Goal: Task Accomplishment & Management: Complete application form

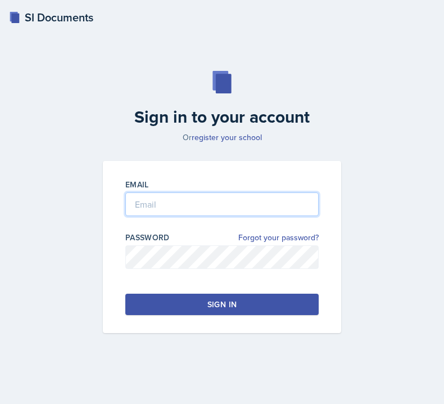
click at [199, 206] on input "email" at bounding box center [221, 204] width 193 height 24
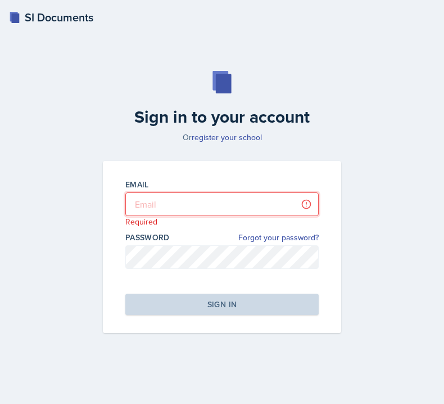
type input "[PERSON_NAME][EMAIL_ADDRESS][DOMAIN_NAME]"
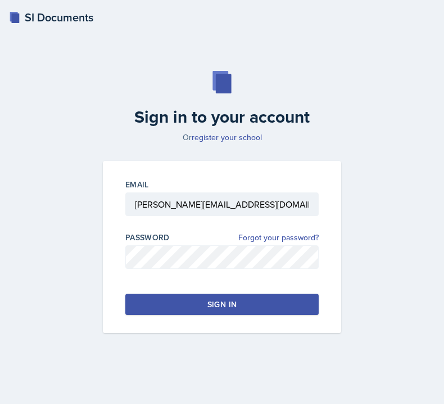
click at [161, 304] on button "Sign in" at bounding box center [221, 303] width 193 height 21
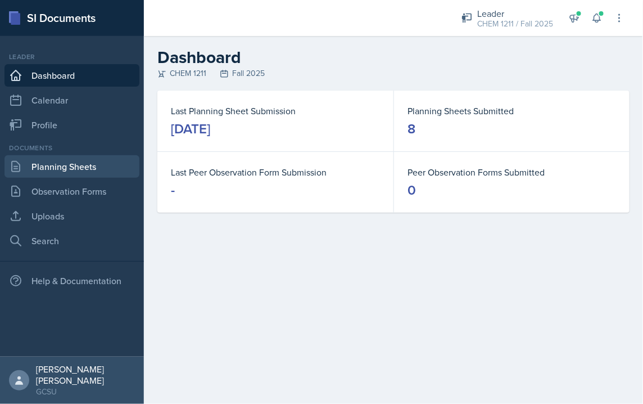
click at [56, 165] on link "Planning Sheets" at bounding box center [71, 166] width 135 height 22
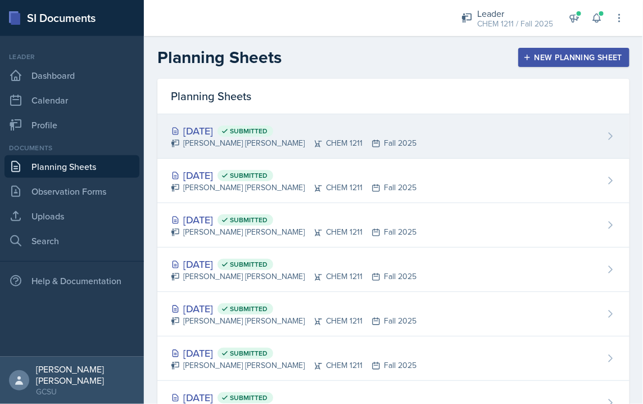
click at [243, 128] on div "[DATE] Submitted" at bounding box center [294, 130] width 246 height 15
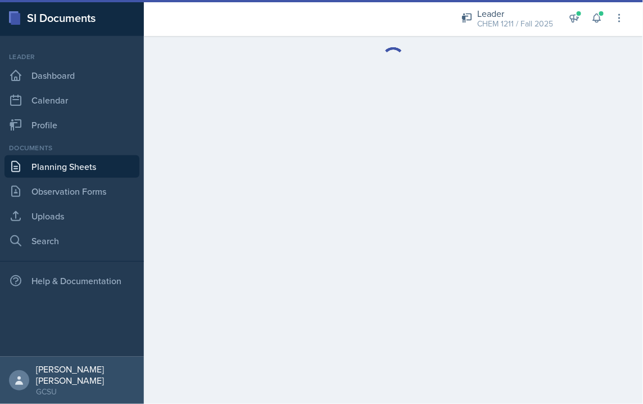
click at [243, 128] on main at bounding box center [393, 220] width 499 height 368
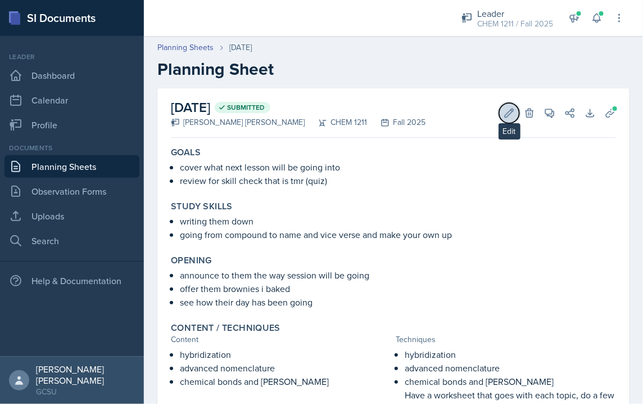
click at [332, 116] on icon at bounding box center [509, 112] width 11 height 11
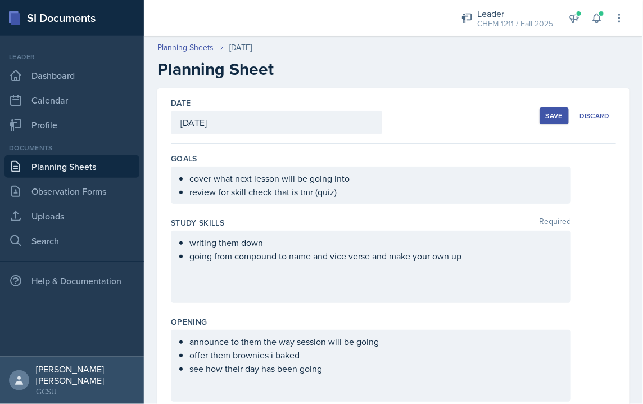
scroll to position [499, 0]
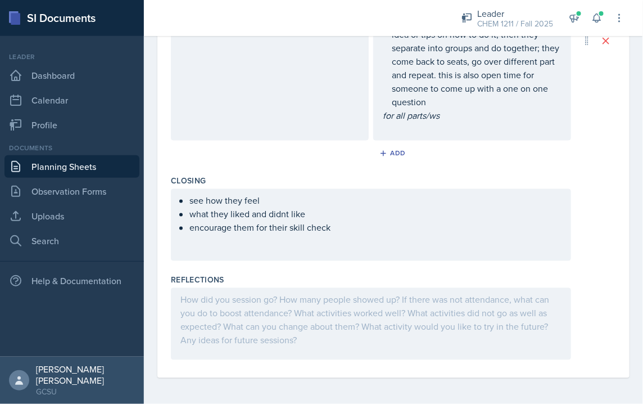
click at [332, 292] on div at bounding box center [371, 324] width 400 height 72
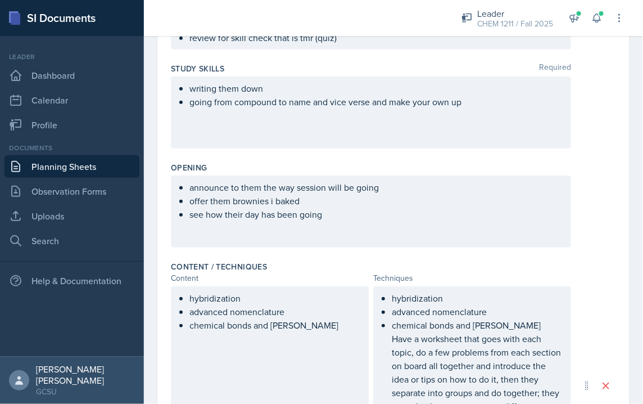
scroll to position [0, 0]
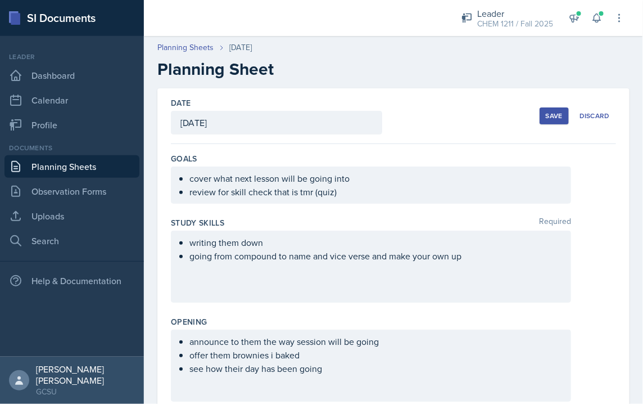
click at [332, 121] on button "Save" at bounding box center [554, 115] width 29 height 17
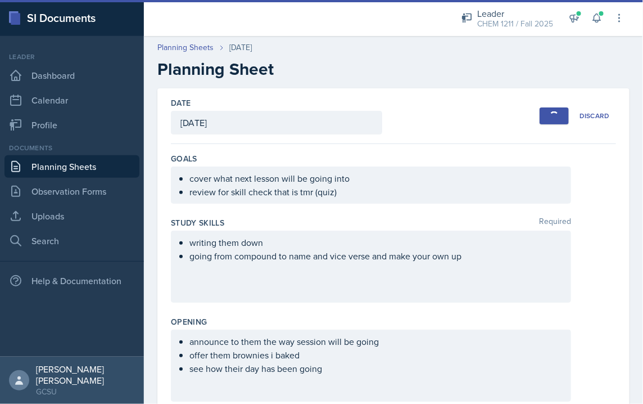
click at [332, 119] on button "Save" at bounding box center [554, 115] width 29 height 17
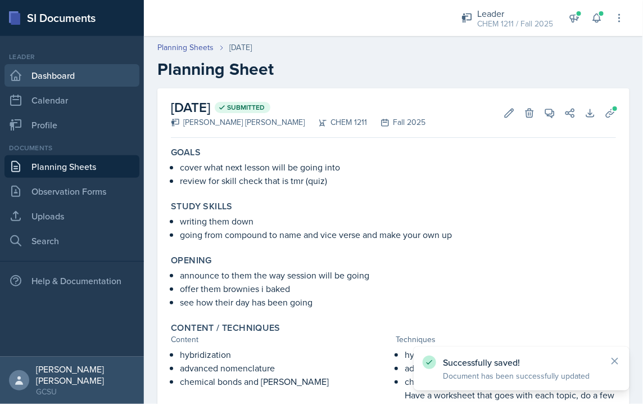
click at [35, 84] on link "Dashboard" at bounding box center [71, 75] width 135 height 22
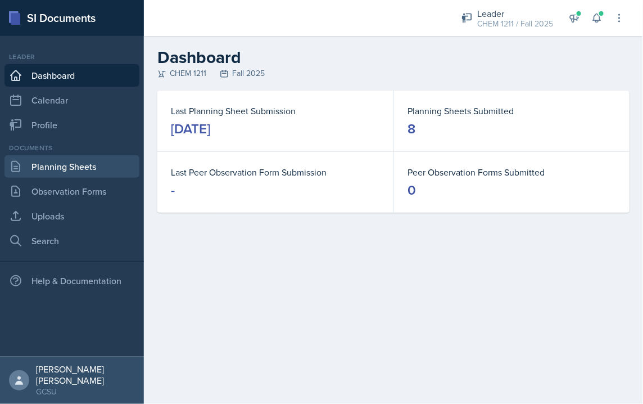
click at [73, 160] on link "Planning Sheets" at bounding box center [71, 166] width 135 height 22
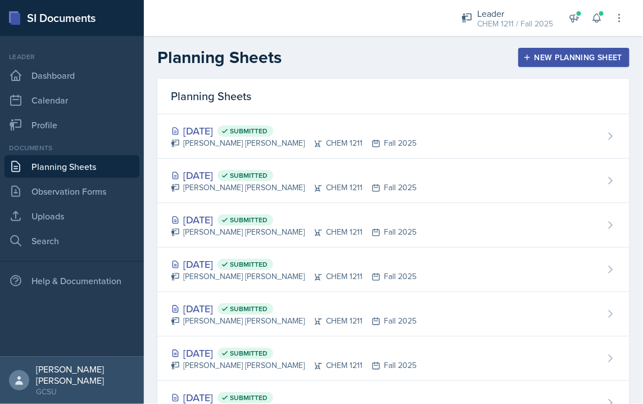
click at [332, 48] on button "New Planning Sheet" at bounding box center [573, 57] width 111 height 19
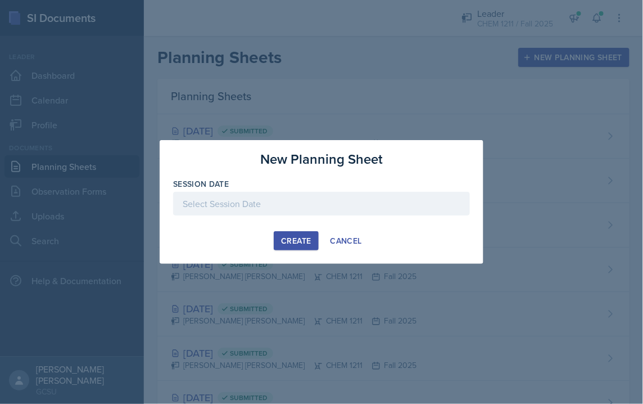
click at [318, 245] on button "Create" at bounding box center [296, 240] width 44 height 19
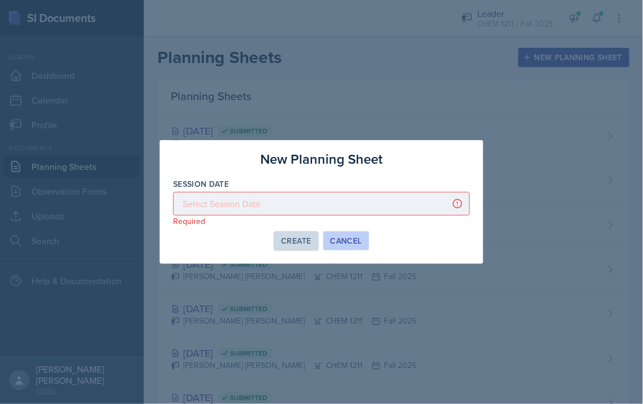
click at [332, 237] on div "Cancel" at bounding box center [346, 240] width 31 height 9
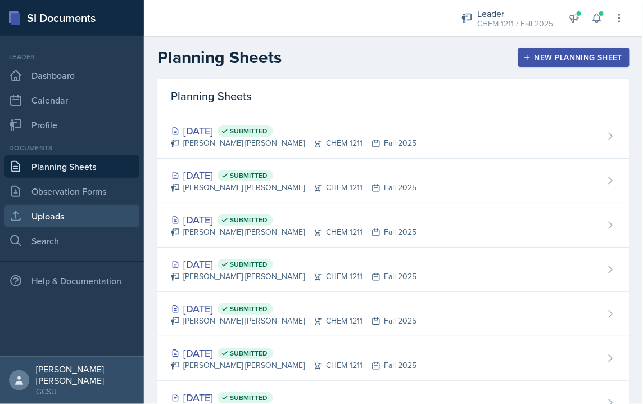
click at [65, 209] on link "Uploads" at bounding box center [71, 216] width 135 height 22
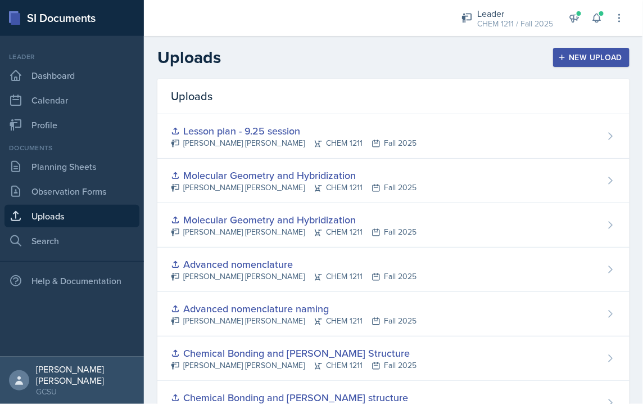
click at [332, 64] on button "New Upload" at bounding box center [591, 57] width 77 height 19
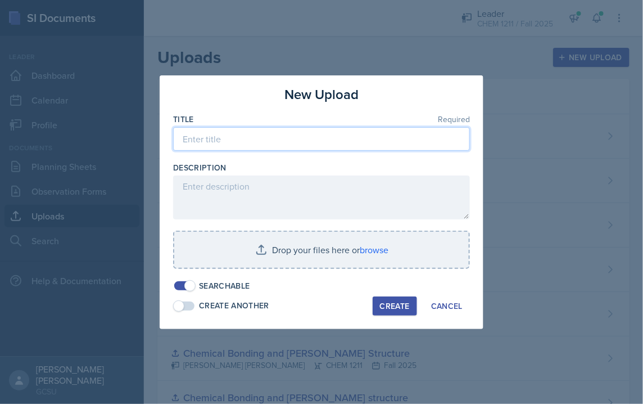
click at [234, 144] on input at bounding box center [321, 139] width 297 height 24
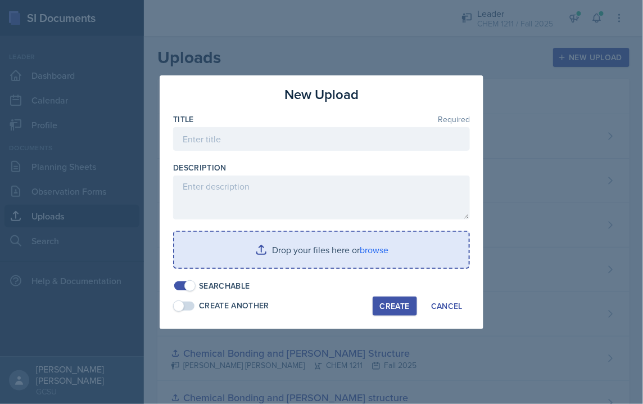
click at [267, 248] on input "file" at bounding box center [321, 250] width 295 height 36
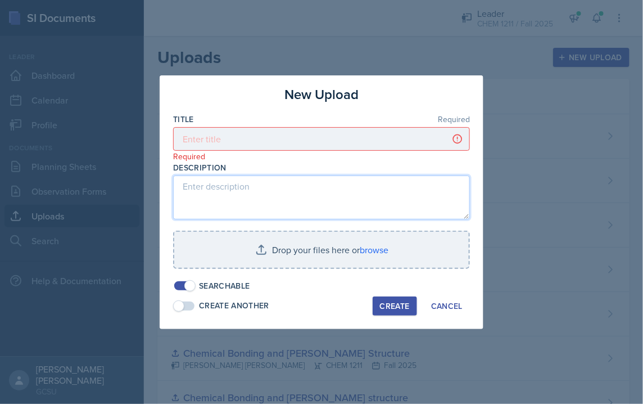
click at [246, 203] on textarea at bounding box center [321, 197] width 297 height 44
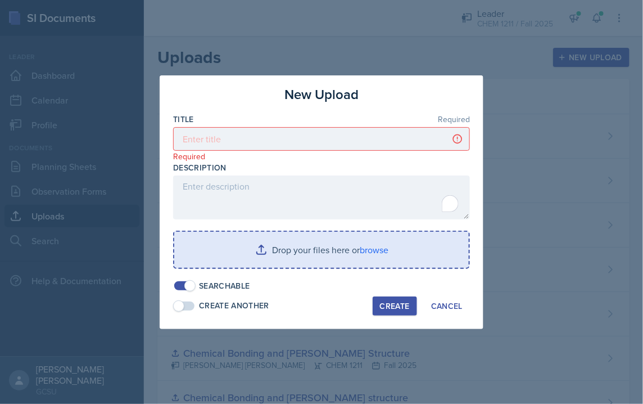
click at [257, 260] on input "file" at bounding box center [321, 250] width 295 height 36
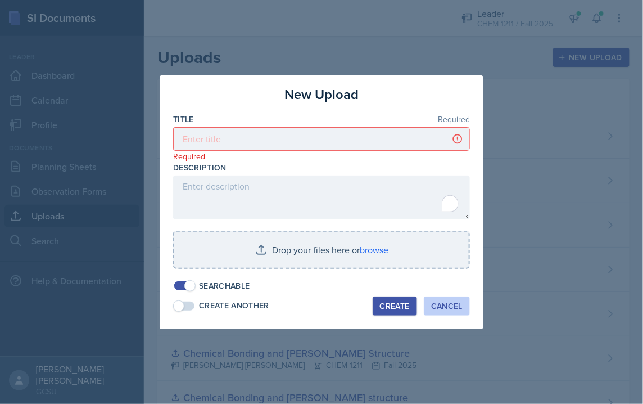
click at [332, 301] on div "Cancel" at bounding box center [446, 305] width 31 height 9
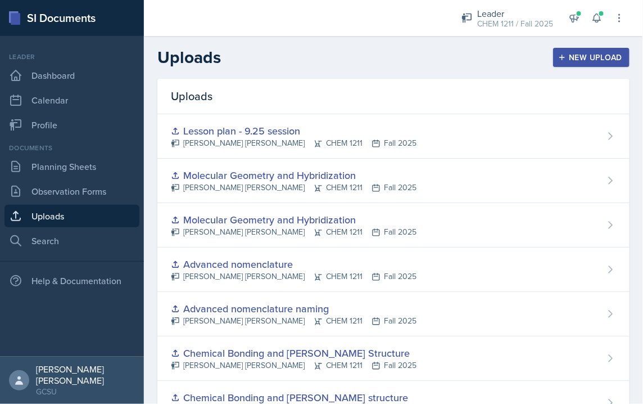
click at [332, 53] on div "New Upload" at bounding box center [591, 57] width 62 height 9
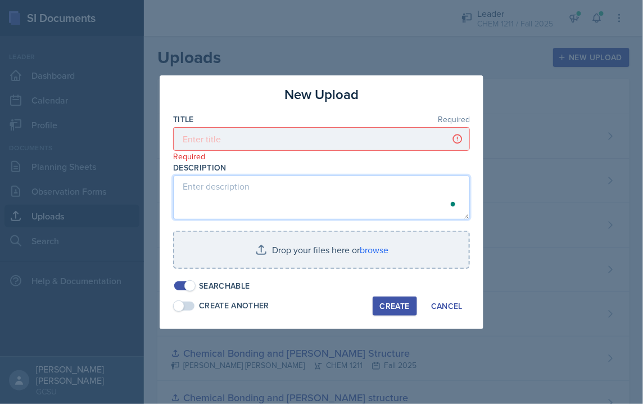
click at [219, 192] on textarea "To enrich screen reader interactions, please activate Accessibility in Grammarl…" at bounding box center [321, 197] width 297 height 44
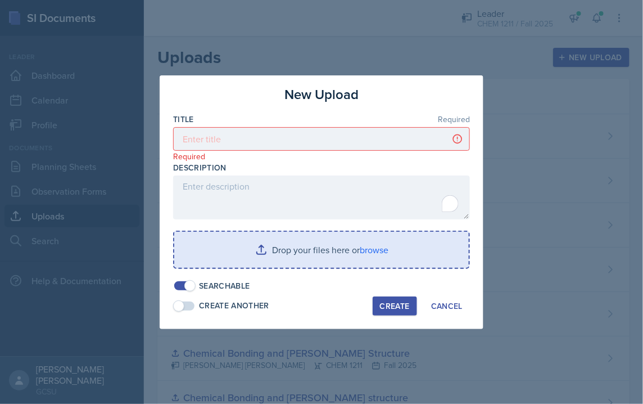
click at [274, 247] on input "file" at bounding box center [321, 250] width 295 height 36
click at [326, 251] on input "file" at bounding box center [321, 250] width 295 height 36
click at [263, 243] on input "file" at bounding box center [321, 250] width 295 height 36
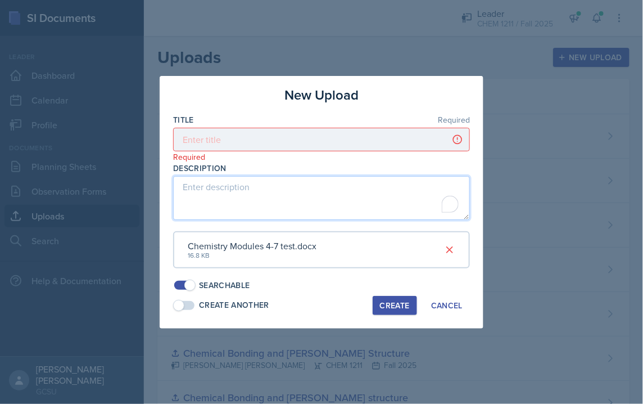
click at [293, 212] on textarea "To enrich screen reader interactions, please activate Accessibility in Grammarl…" at bounding box center [321, 198] width 297 height 44
click at [288, 186] on textarea "Practice quiz 2 -" at bounding box center [321, 198] width 297 height 44
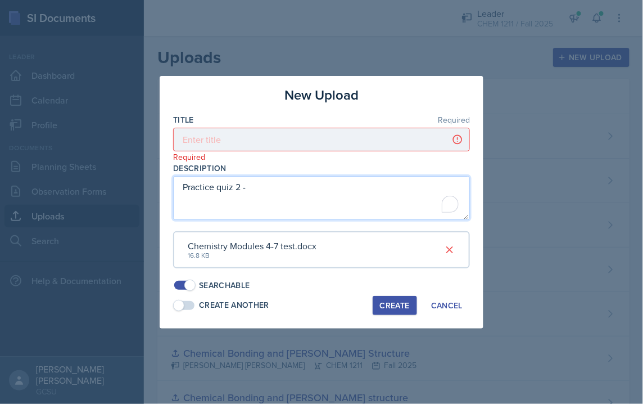
click at [288, 186] on textarea "Practice quiz 2 -" at bounding box center [321, 198] width 297 height 44
click at [285, 183] on textarea "Practice quiz 2 -" at bounding box center [321, 198] width 297 height 44
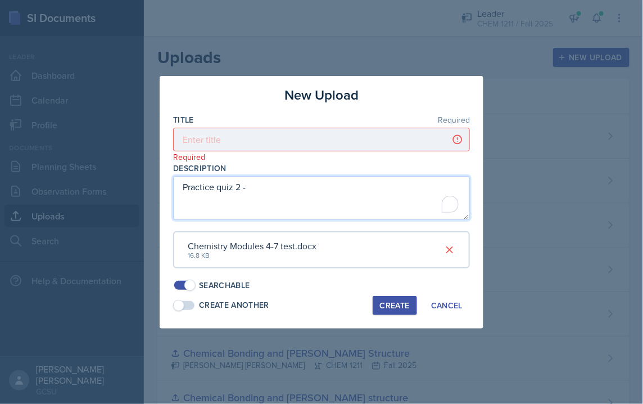
click at [266, 178] on textarea "Practice quiz 2 -" at bounding box center [321, 198] width 297 height 44
click at [277, 176] on textarea "Practice quiz 2 -" at bounding box center [321, 198] width 297 height 44
click at [277, 182] on textarea "Practice quiz 2 -" at bounding box center [321, 198] width 297 height 44
type textarea "Practice quiz 2 - Chem 1211K - [PERSON_NAME]"
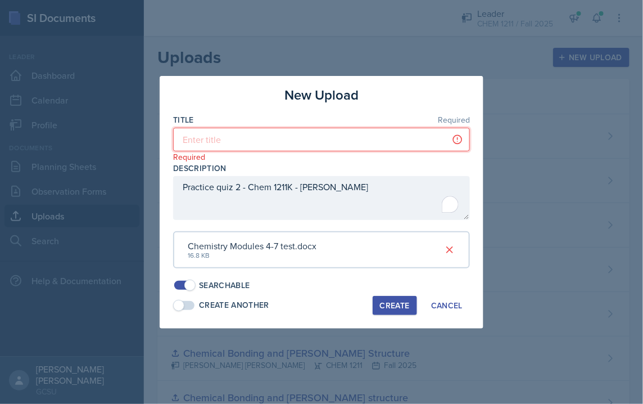
click at [228, 142] on input at bounding box center [321, 140] width 297 height 24
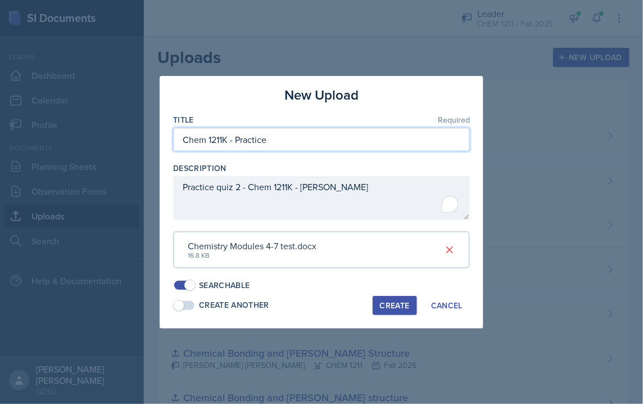
paste input "Practice quiz 2 - Chem 1211K - [PERSON_NAME]"
type input "Practice quiz 2 - Chem 1211K - [PERSON_NAME]"
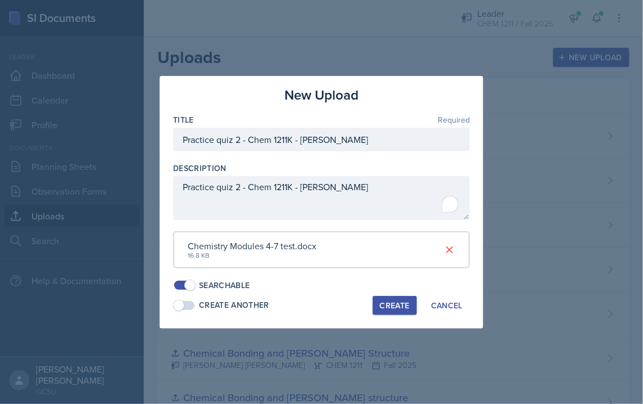
click at [332, 308] on div "Create" at bounding box center [395, 305] width 30 height 9
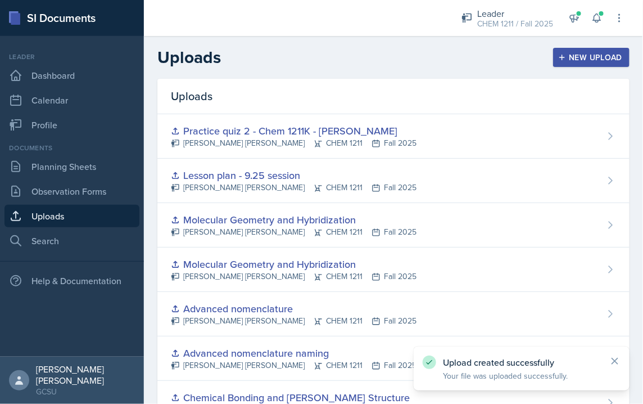
click at [332, 53] on div "New Upload" at bounding box center [591, 57] width 62 height 9
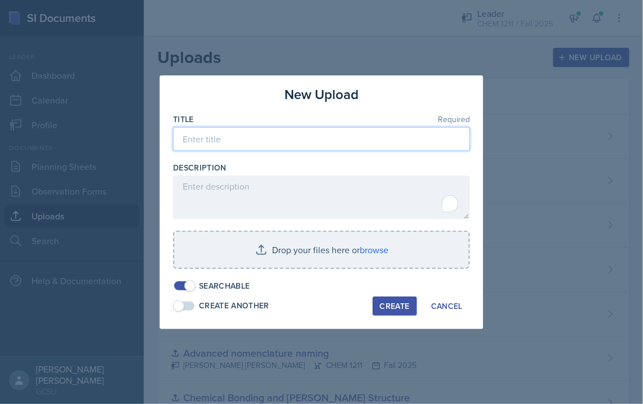
click at [298, 137] on input at bounding box center [321, 139] width 297 height 24
paste input "Practice quiz 2 - Chem 1211K - [PERSON_NAME]"
click at [241, 142] on input "Practice quiz 2 - Chem 1211K - [PERSON_NAME]" at bounding box center [321, 139] width 297 height 24
type input "Practice quiz 2 Answer key - Chem 1211K - [PERSON_NAME]"
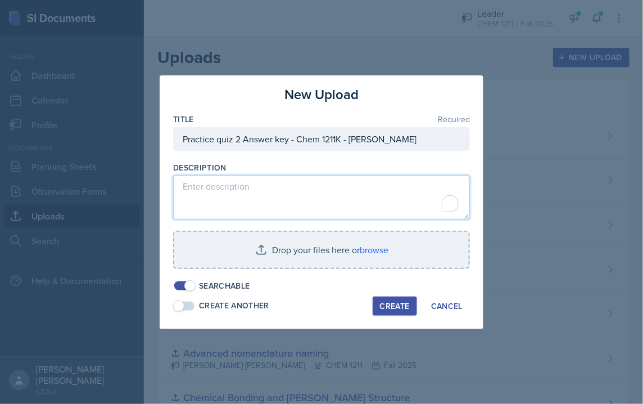
click at [252, 183] on textarea "To enrich screen reader interactions, please activate Accessibility in Grammarl…" at bounding box center [321, 197] width 297 height 44
paste textarea "Practice quiz 2 Answer key - Chem 1211K - [PERSON_NAME]"
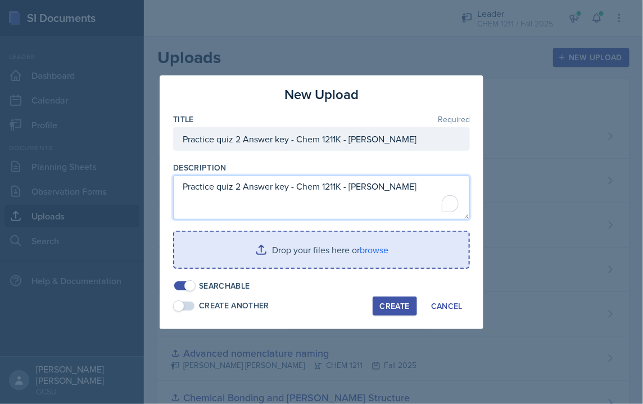
type textarea "Practice quiz 2 Answer key - Chem 1211K - [PERSON_NAME]"
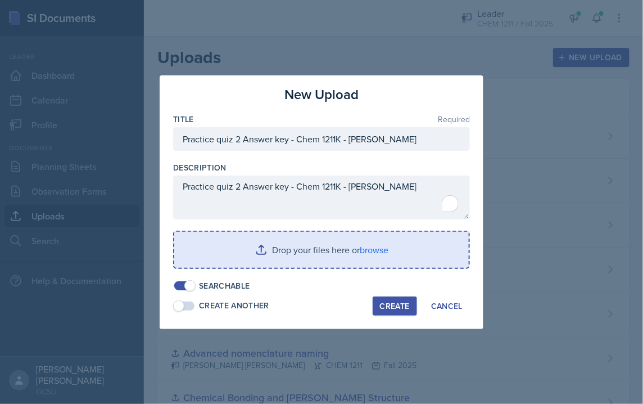
click at [235, 249] on input "file" at bounding box center [321, 250] width 295 height 36
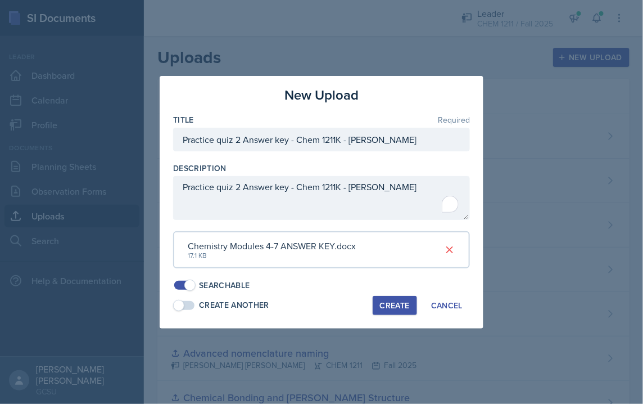
drag, startPoint x: 392, startPoint y: 300, endPoint x: 311, endPoint y: 147, distance: 173.0
click at [311, 147] on div "New Upload Title Required Practice quiz 2 Answer key - Chem 1211K - [PERSON_NAM…" at bounding box center [322, 202] width 324 height 252
click at [332, 301] on div "Create" at bounding box center [395, 305] width 30 height 9
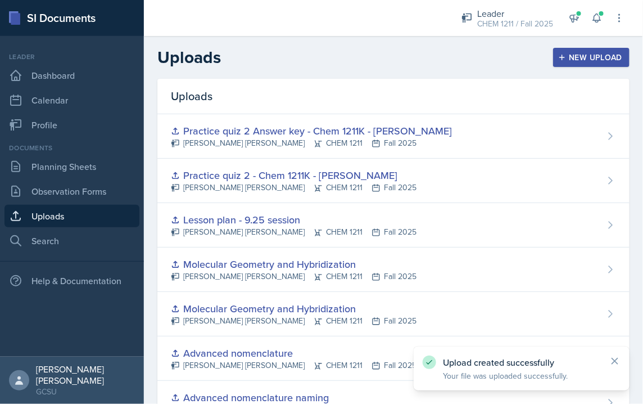
click at [332, 55] on div "New Upload" at bounding box center [591, 57] width 62 height 9
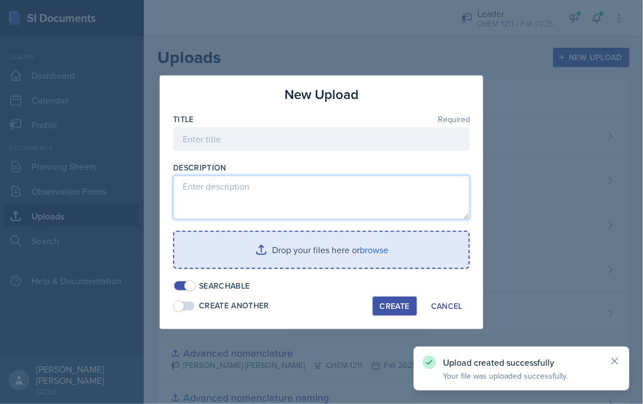
click at [287, 181] on textarea "To enrich screen reader interactions, please activate Accessibility in Grammarl…" at bounding box center [321, 197] width 297 height 44
paste textarea "Practice quiz 2 Answer key - Chem 1211K - [PERSON_NAME]"
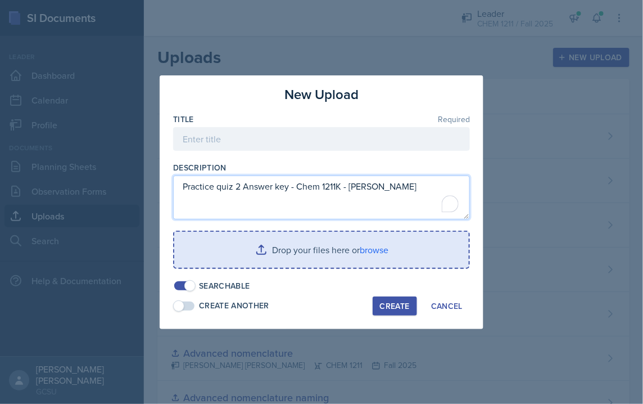
drag, startPoint x: 232, startPoint y: 189, endPoint x: 134, endPoint y: 189, distance: 97.8
click at [134, 189] on div "New Upload Title Required Description Practice quiz 2 Answer key - Chem 1211K -…" at bounding box center [321, 202] width 643 height 404
drag, startPoint x: 332, startPoint y: 189, endPoint x: 279, endPoint y: 187, distance: 52.9
click at [279, 187] on textarea "Worksheet Modules 4-7 2 Answer key - Chem 1211K - [PERSON_NAME]" at bounding box center [321, 197] width 297 height 44
type textarea "Worksheet Modules 4-7 - Chem 1211K - [PERSON_NAME]"
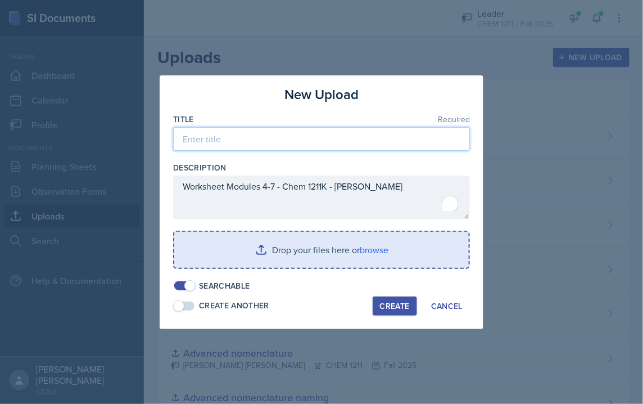
click at [266, 143] on input at bounding box center [321, 139] width 297 height 24
paste input "Worksheet Modules 4-7 - Chem 1211K - [PERSON_NAME]"
type input "Worksheet Modules 4-7 - Chem 1211K - [PERSON_NAME]"
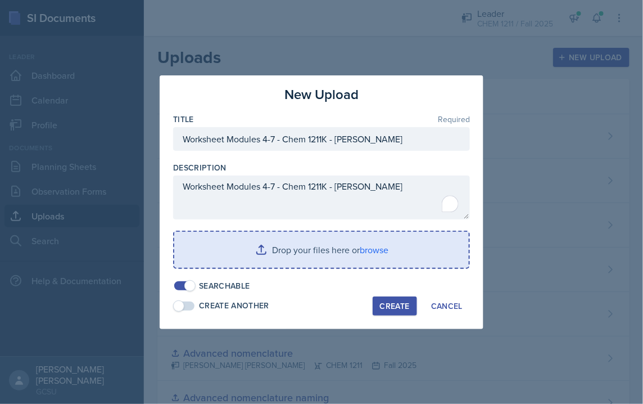
click at [241, 248] on input "file" at bounding box center [321, 250] width 295 height 36
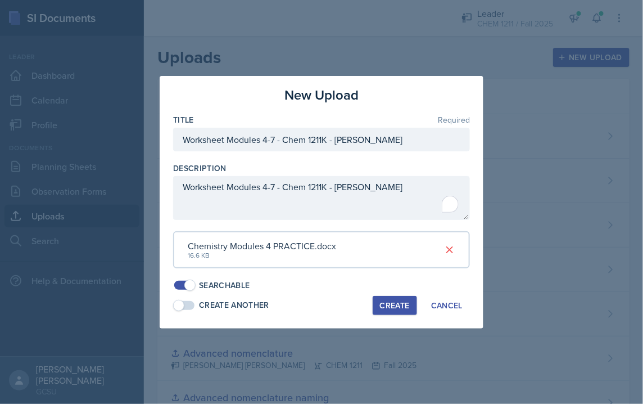
click at [332, 311] on button "Create" at bounding box center [395, 305] width 44 height 19
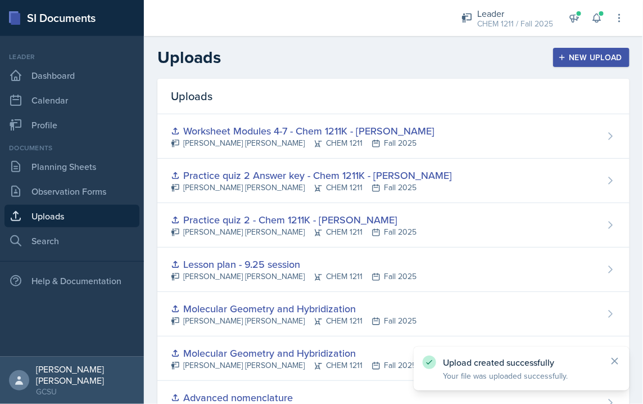
click at [332, 61] on div "New Upload" at bounding box center [591, 57] width 62 height 9
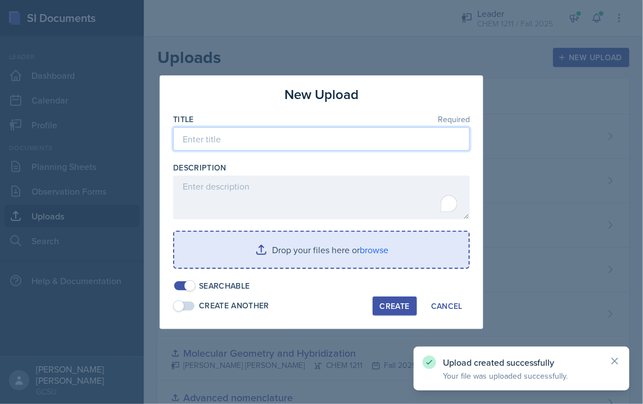
click at [332, 130] on input at bounding box center [321, 139] width 297 height 24
paste input "Worksheet Modules 4-7 - Chem 1211K - [PERSON_NAME]"
click at [277, 138] on input "Worksheet Modules 4-7 - Chem 1211K - [PERSON_NAME]" at bounding box center [321, 139] width 297 height 24
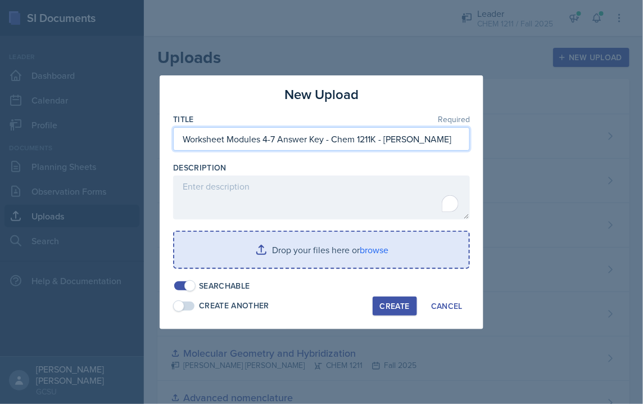
type input "Worksheet Modules 4-7 Answer Key - Chem 1211K - [PERSON_NAME]"
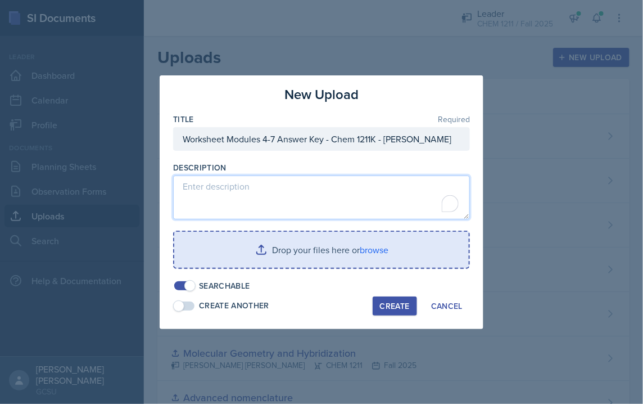
click at [272, 209] on textarea "To enrich screen reader interactions, please activate Accessibility in Grammarl…" at bounding box center [321, 197] width 297 height 44
paste textarea "Worksheet Modules 4-7 Answer Key - Chem 1211K - [PERSON_NAME]"
type textarea "Worksheet Modules 4-7 Answer Key - Chem 1211K - [PERSON_NAME]"
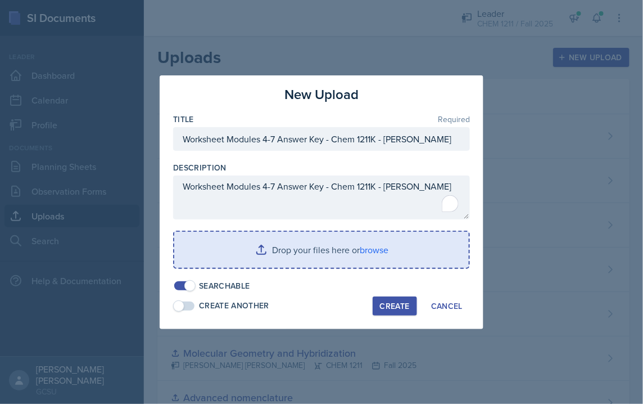
click at [221, 239] on input "file" at bounding box center [321, 250] width 295 height 36
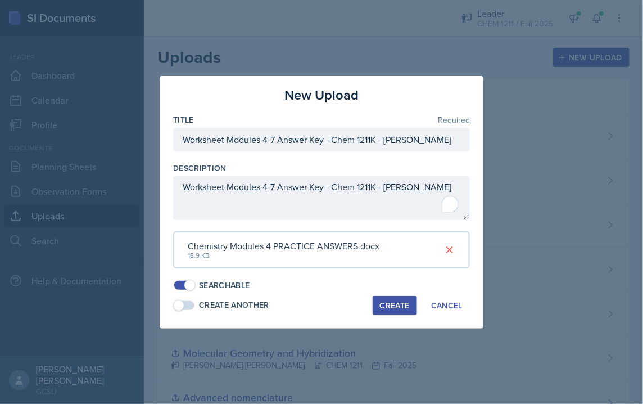
click at [332, 306] on div "Create" at bounding box center [395, 305] width 30 height 9
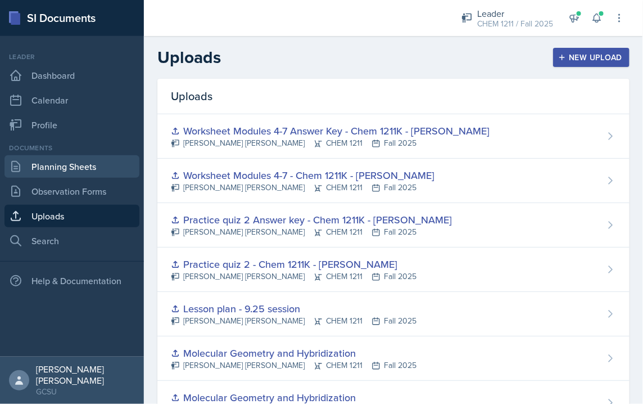
click at [68, 165] on link "Planning Sheets" at bounding box center [71, 166] width 135 height 22
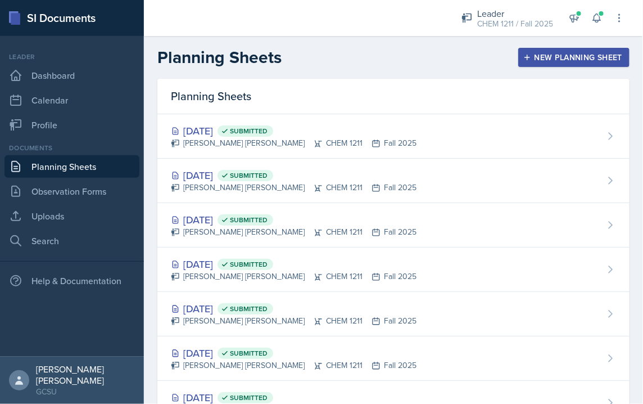
click at [332, 50] on button "New Planning Sheet" at bounding box center [573, 57] width 111 height 19
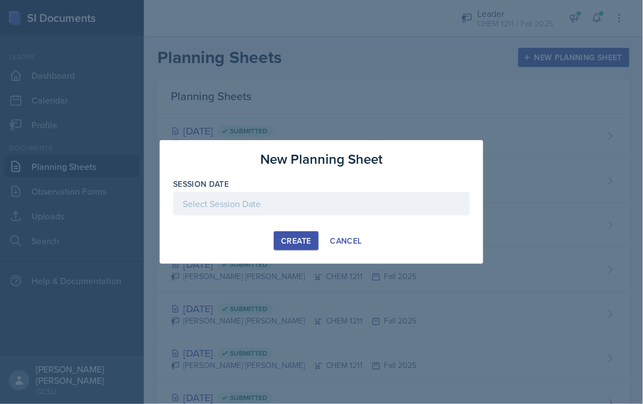
click at [332, 201] on div at bounding box center [321, 204] width 297 height 24
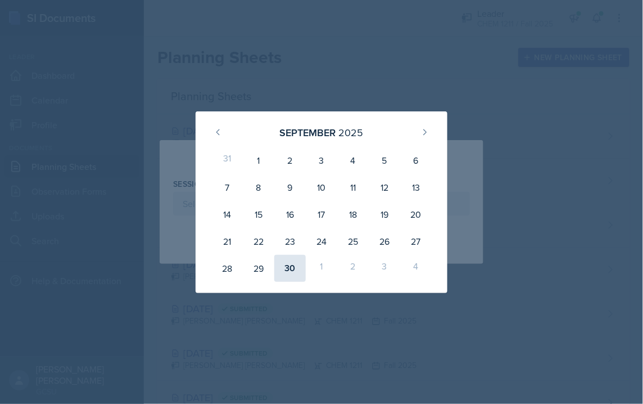
click at [292, 271] on div "30" at bounding box center [289, 268] width 31 height 27
type input "[DATE]"
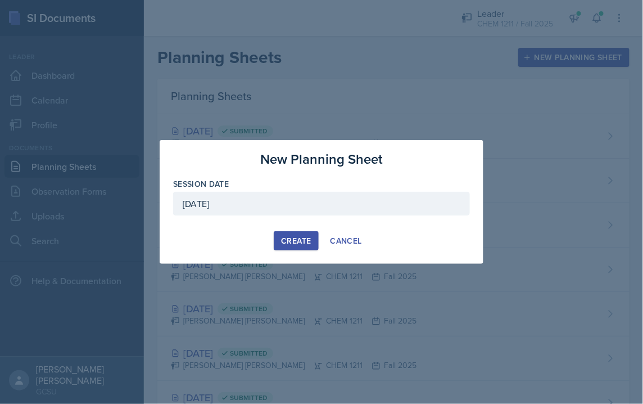
click at [293, 249] on button "Create" at bounding box center [296, 240] width 44 height 19
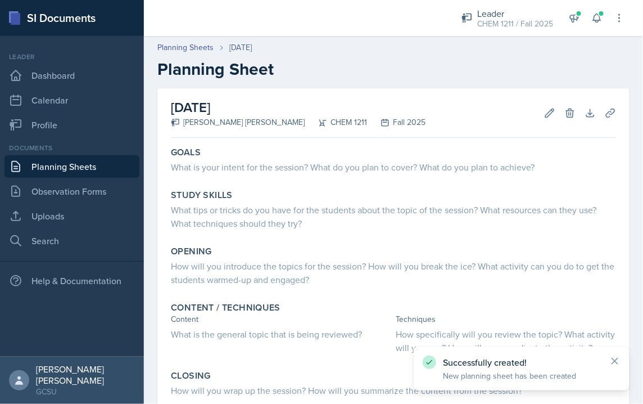
click at [230, 121] on div "[PERSON_NAME] [PERSON_NAME]" at bounding box center [238, 122] width 134 height 12
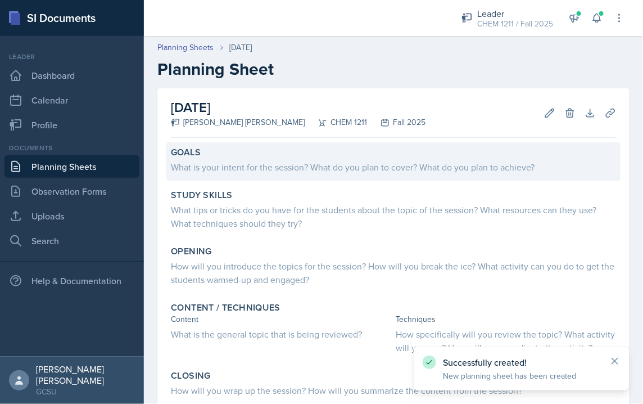
click at [234, 149] on div "Goals" at bounding box center [393, 152] width 445 height 11
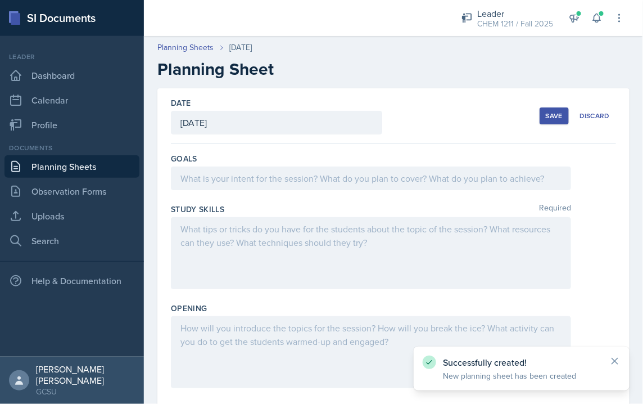
click at [216, 175] on div at bounding box center [371, 178] width 400 height 24
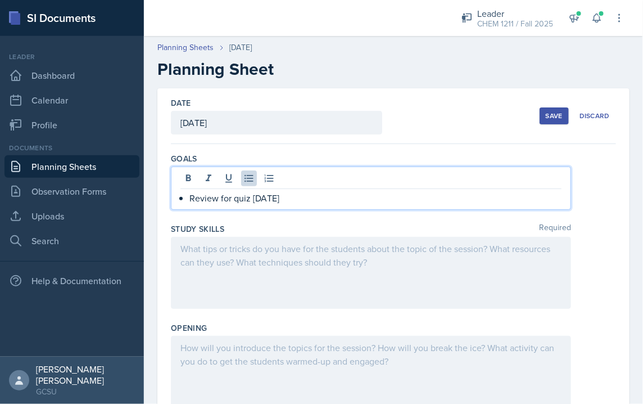
click at [250, 255] on div at bounding box center [371, 273] width 400 height 72
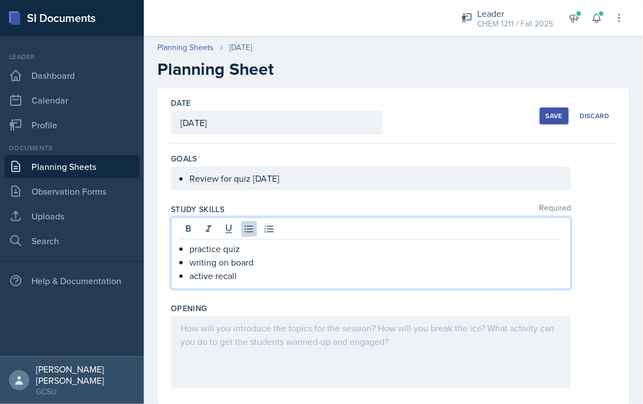
click at [248, 334] on div at bounding box center [371, 352] width 400 height 72
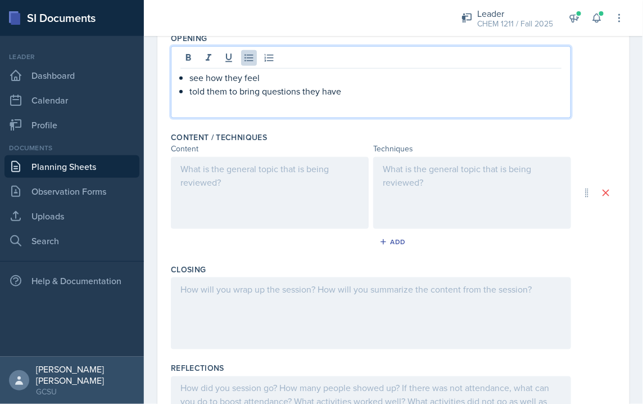
click at [268, 201] on div at bounding box center [270, 193] width 198 height 72
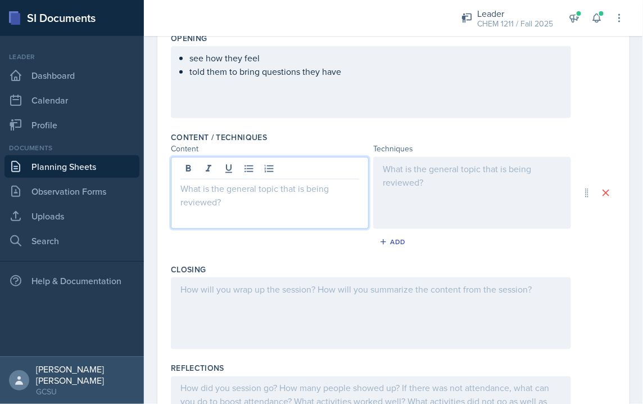
scroll to position [290, 0]
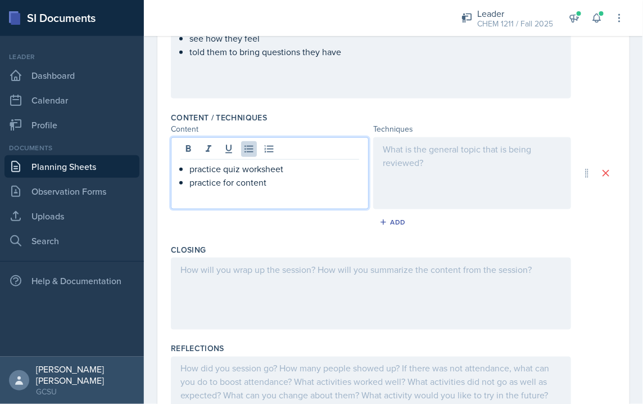
drag, startPoint x: 296, startPoint y: 165, endPoint x: 246, endPoint y: 166, distance: 49.5
click at [246, 166] on p "practice quiz worksheet" at bounding box center [274, 168] width 170 height 13
click at [279, 188] on div "practice quiz practice for content" at bounding box center [270, 173] width 198 height 72
click at [277, 187] on p "practice for content" at bounding box center [274, 181] width 170 height 13
click at [332, 143] on div at bounding box center [472, 173] width 198 height 72
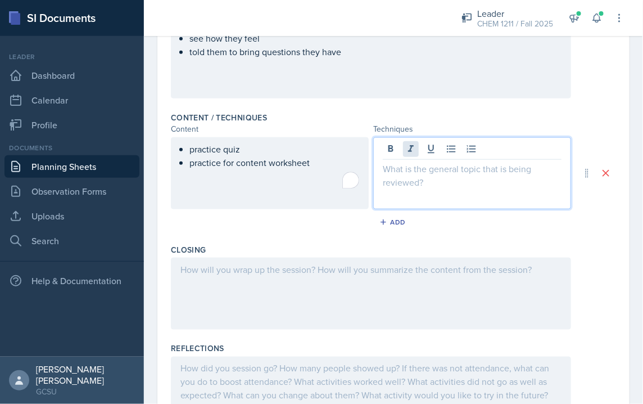
paste div
click at [332, 164] on p "practice quiz" at bounding box center [477, 168] width 170 height 13
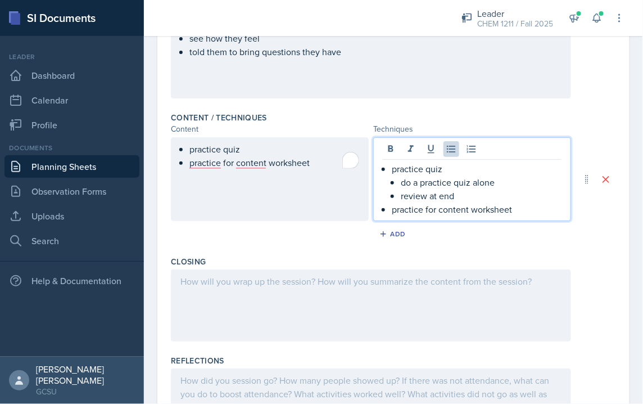
click at [332, 204] on p "practice for content worksheet" at bounding box center [477, 208] width 170 height 13
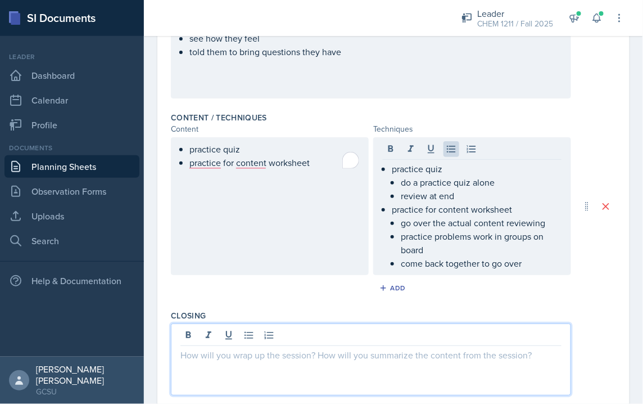
click at [313, 327] on div at bounding box center [371, 359] width 400 height 72
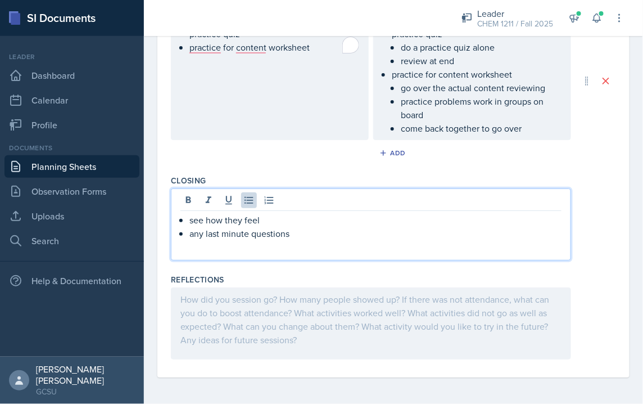
scroll to position [0, 0]
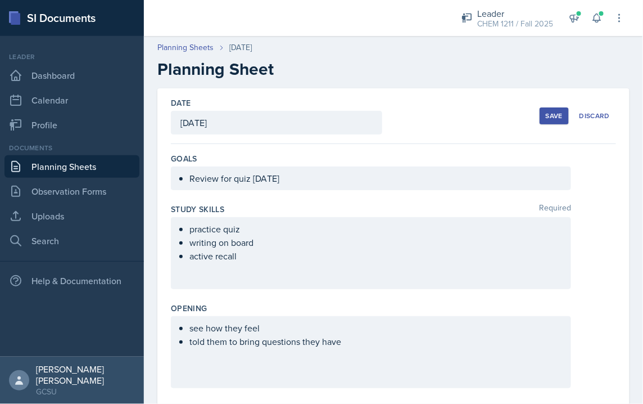
click at [332, 115] on div "Save" at bounding box center [554, 115] width 17 height 9
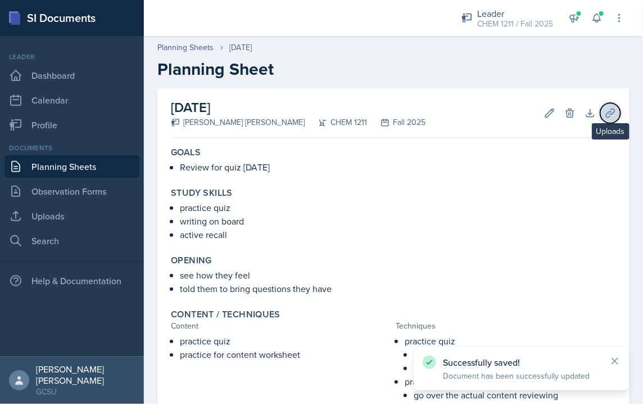
click at [332, 107] on icon at bounding box center [610, 112] width 11 height 11
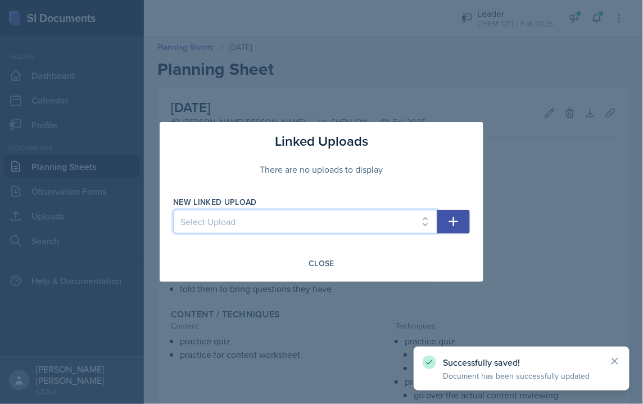
click at [288, 223] on select "Select Upload Chem 1211 Chem 1211K Chemistry 1211K - sig figs and unit conversi…" at bounding box center [305, 222] width 264 height 24
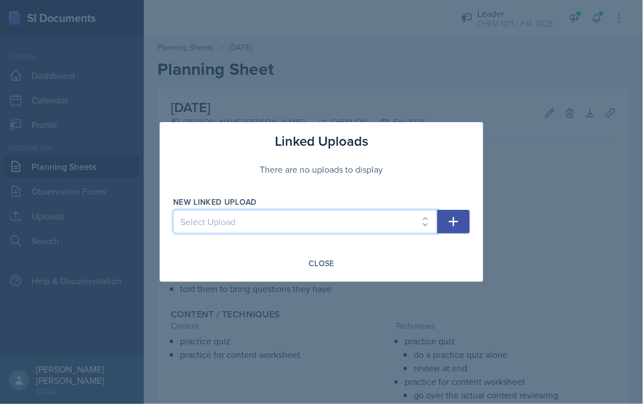
select select "530fab65-4336-4a77-aff5-65bfcc08048e"
click at [332, 218] on icon "button" at bounding box center [453, 221] width 13 height 13
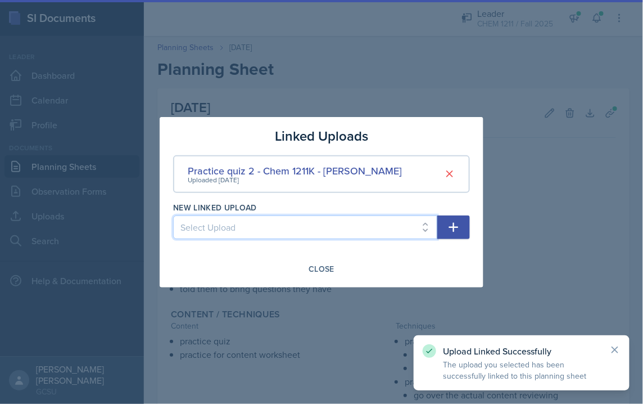
click at [332, 229] on select "Select Upload Chem 1211 Chem 1211K Chemistry 1211K - sig figs and unit conversi…" at bounding box center [305, 227] width 264 height 24
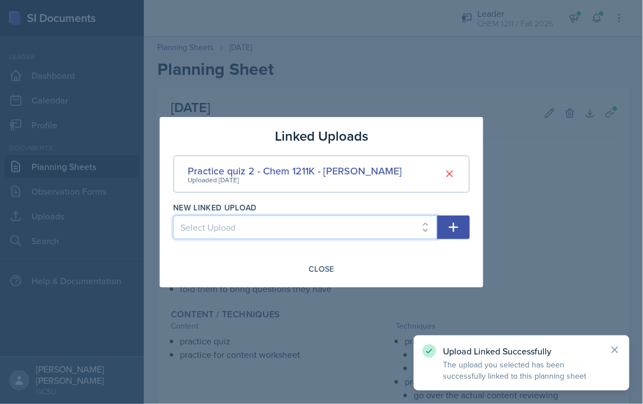
select select "1c05413c-d28b-42e9-83f7-567144d2f0b8"
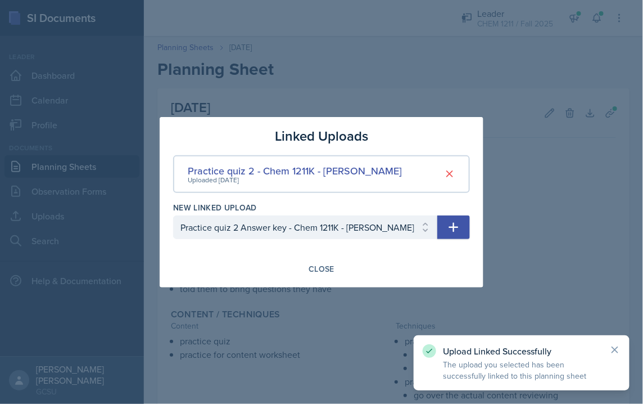
click at [332, 230] on icon "button" at bounding box center [453, 226] width 13 height 13
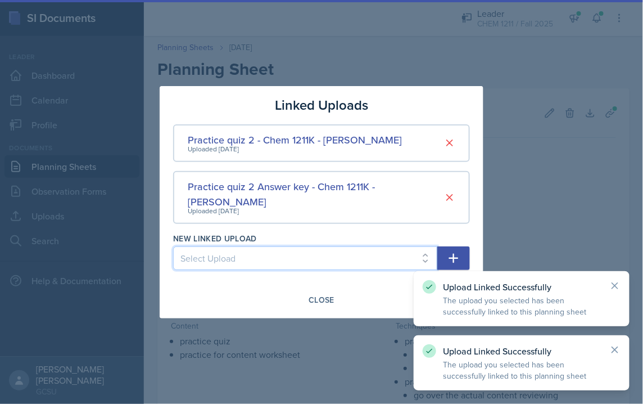
click at [332, 259] on select "Select Upload Chem 1211 Chem 1211K Chemistry 1211K - sig figs and unit conversi…" at bounding box center [305, 258] width 264 height 24
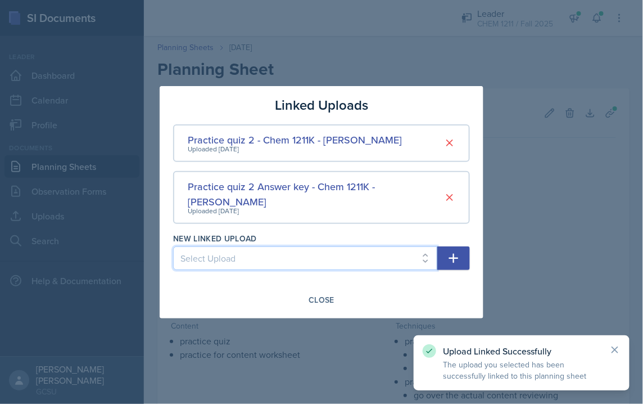
select select "6f3f52a2-f53e-4184-b30a-96d39cf7daef"
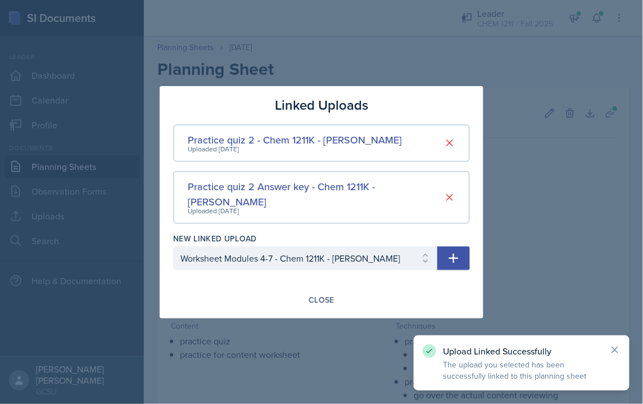
click at [332, 246] on button "button" at bounding box center [453, 258] width 33 height 24
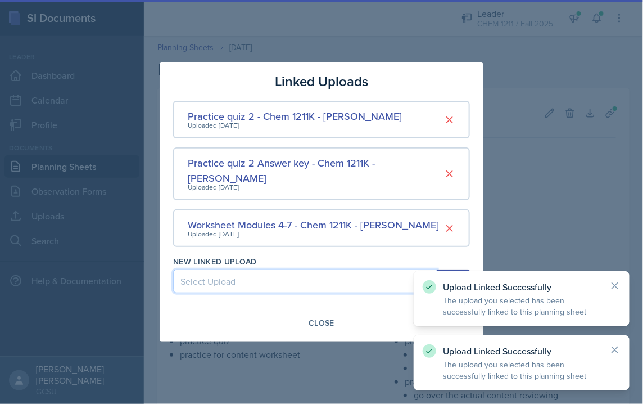
click at [332, 269] on select "Select Upload Chem 1211 Chem 1211K Chemistry 1211K - sig figs and unit conversi…" at bounding box center [305, 281] width 264 height 24
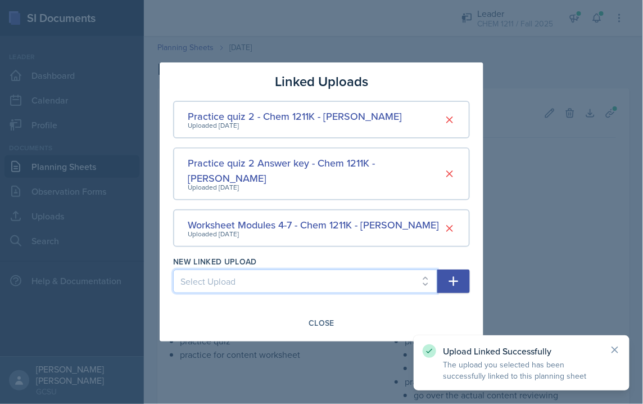
select select "e3e19b87-742f-4351-af90-0da1f9b4785f"
click at [332, 278] on icon "button" at bounding box center [453, 280] width 13 height 13
select select
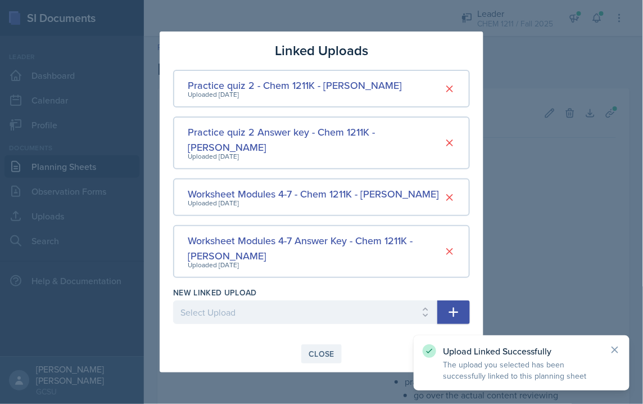
click at [323, 349] on div "Close" at bounding box center [322, 353] width 26 height 9
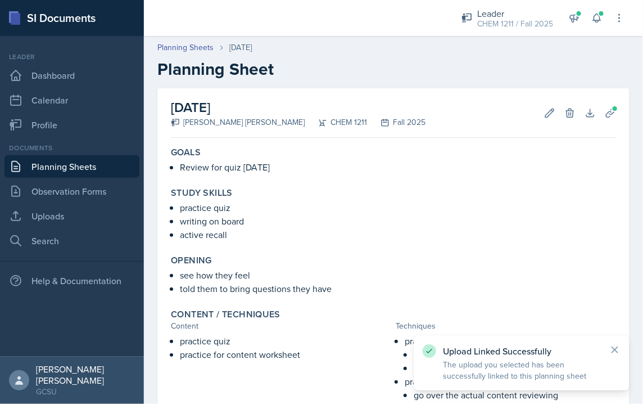
scroll to position [225, 0]
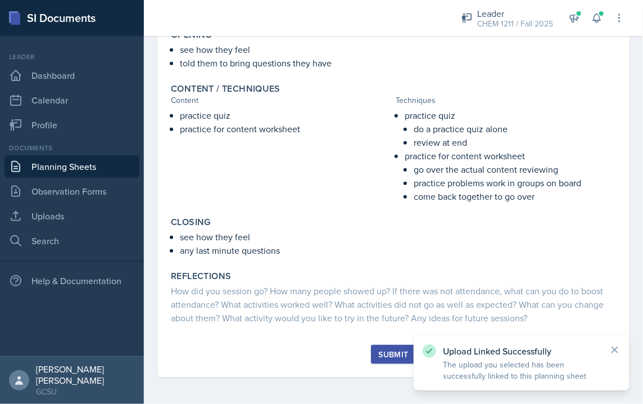
click at [332, 352] on div "Submit" at bounding box center [393, 354] width 30 height 9
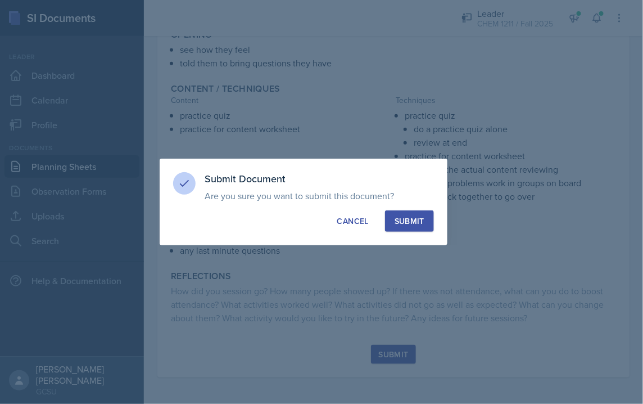
click at [332, 233] on div "Submit Document Are you sure you want to submit this document? This document wi…" at bounding box center [304, 202] width 288 height 87
click at [332, 223] on div "Submit" at bounding box center [410, 220] width 30 height 11
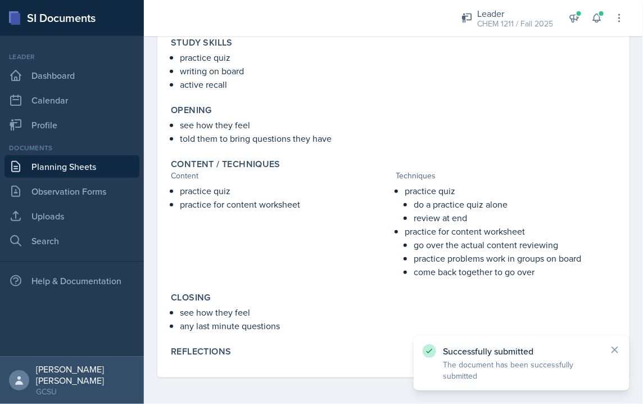
scroll to position [0, 0]
